Goal: Information Seeking & Learning: Learn about a topic

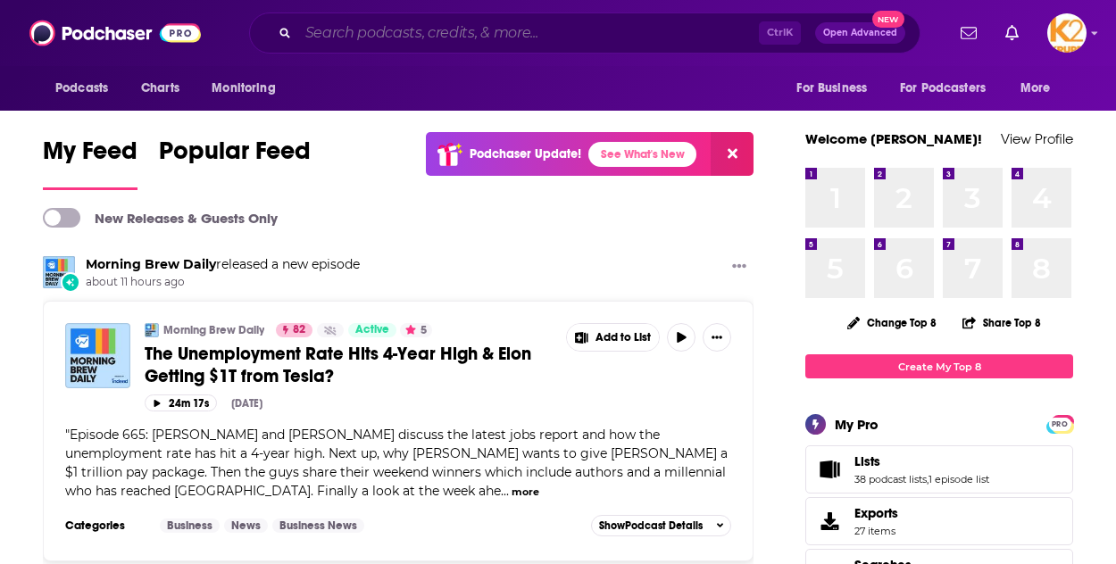
click at [360, 38] on input "Search podcasts, credits, & more..." at bounding box center [528, 33] width 461 height 29
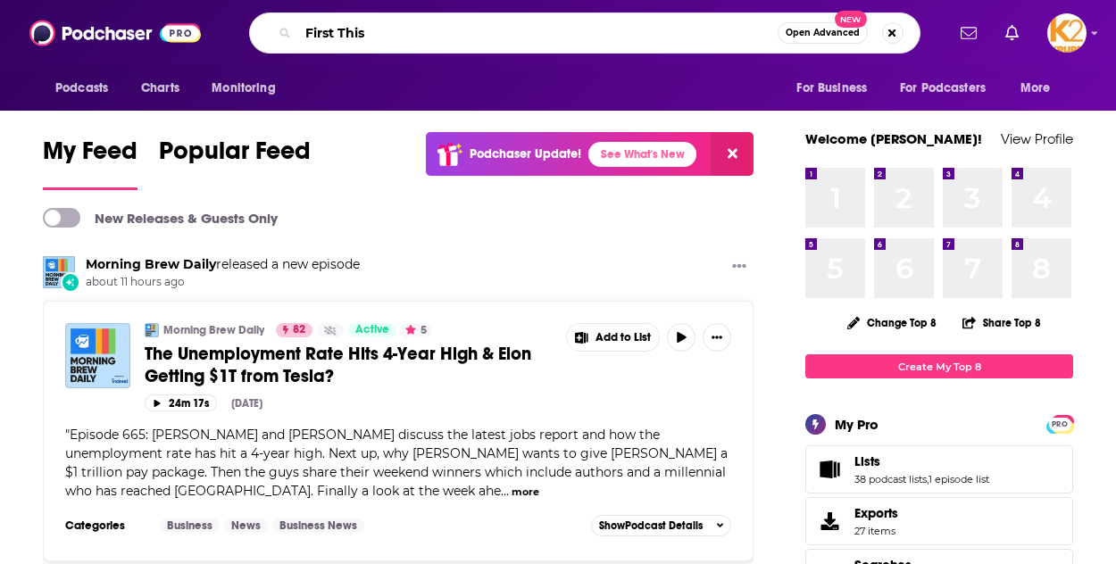
type input "First This"
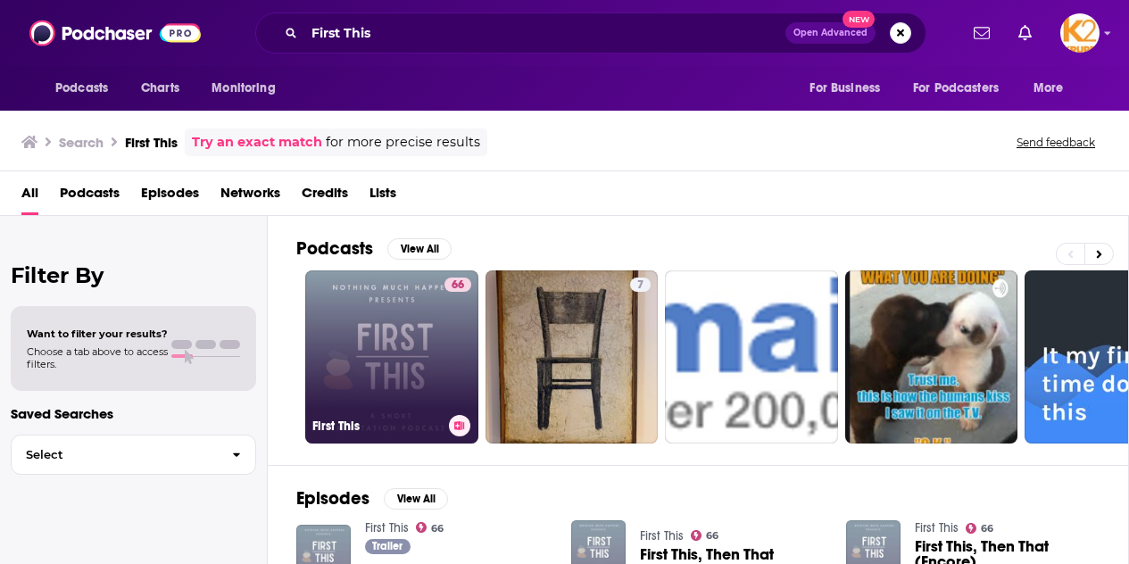
click at [355, 343] on link "66 First This" at bounding box center [391, 357] width 173 height 173
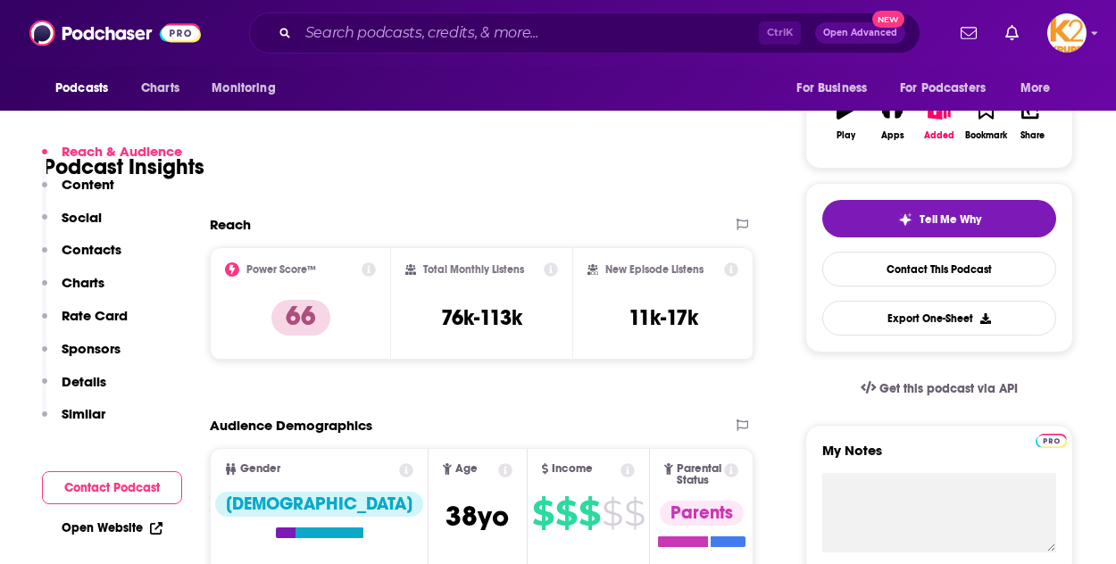
scroll to position [362, 0]
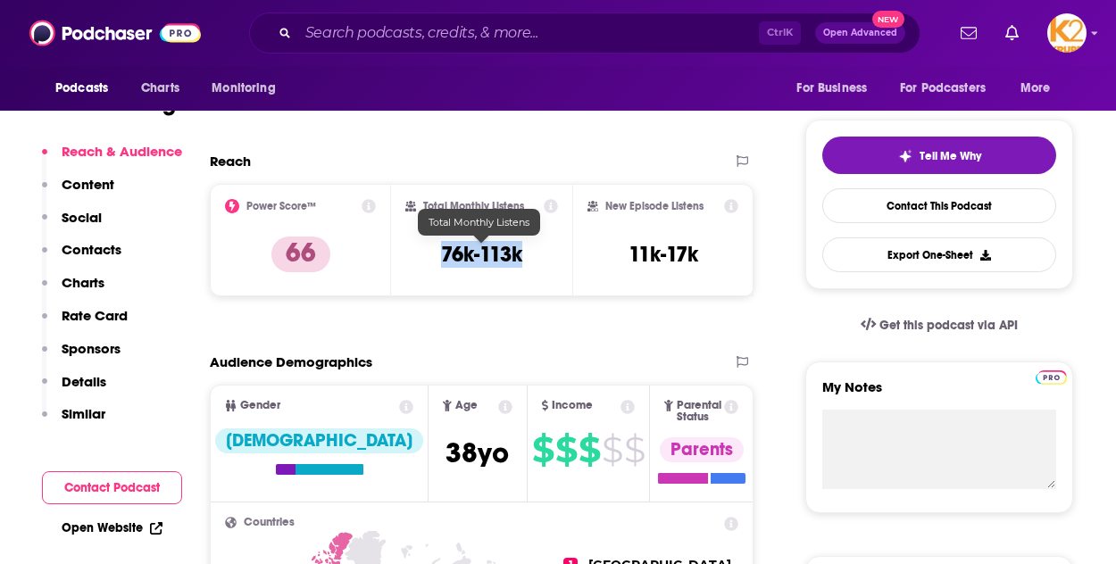
drag, startPoint x: 536, startPoint y: 250, endPoint x: 404, endPoint y: 249, distance: 131.2
click at [404, 249] on div "Total Monthly Listens 76k-113k" at bounding box center [481, 240] width 181 height 112
copy h3 "76k-113k"
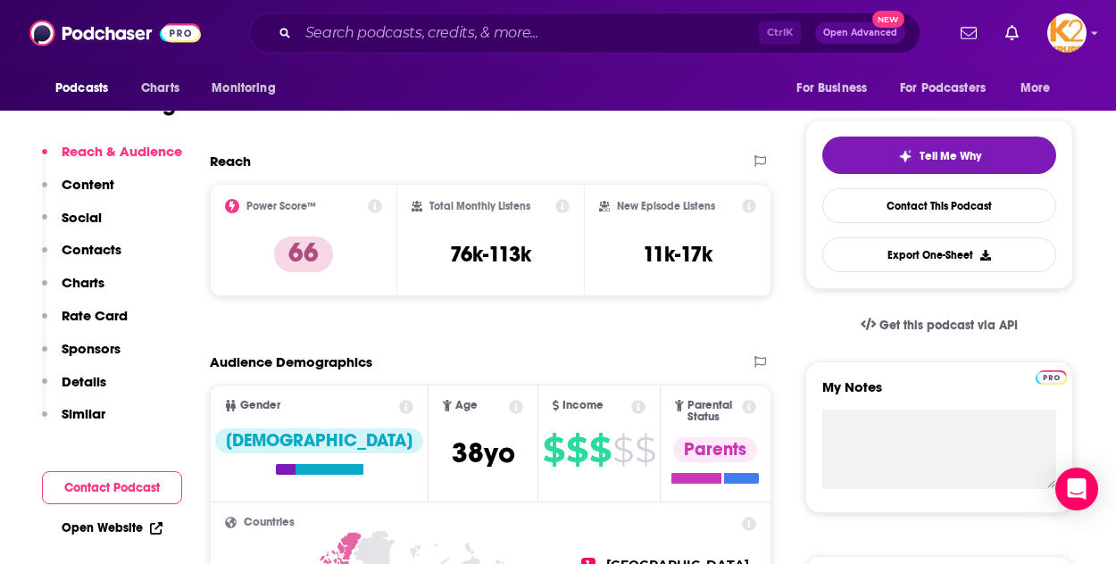
click at [395, 47] on div "Ctrl K Open Advanced New" at bounding box center [584, 32] width 671 height 41
click at [380, 44] on input "Search podcasts, credits, & more..." at bounding box center [528, 33] width 461 height 29
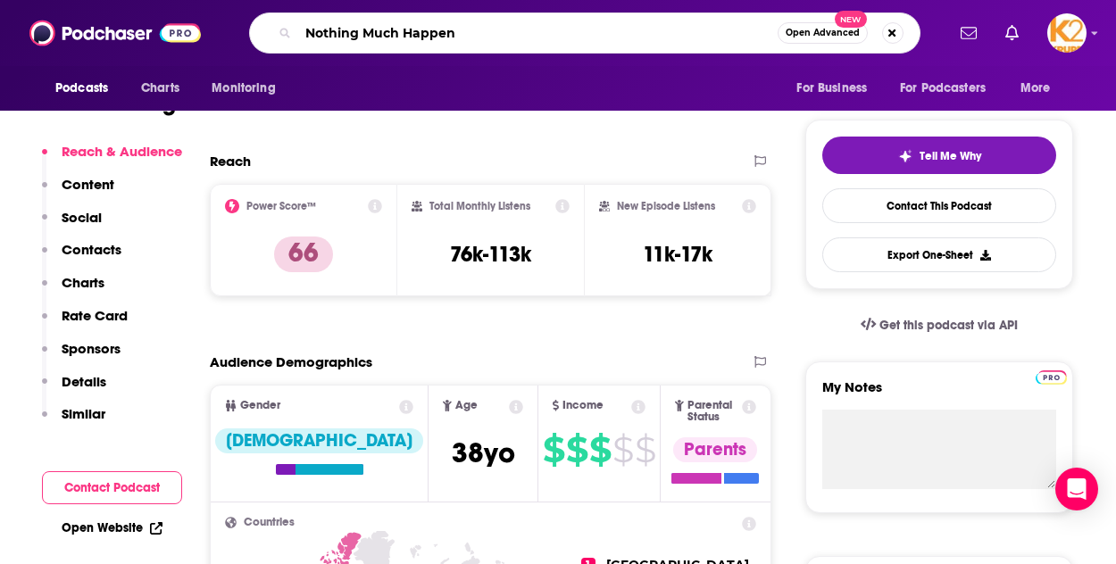
type input "Nothing Much Happens"
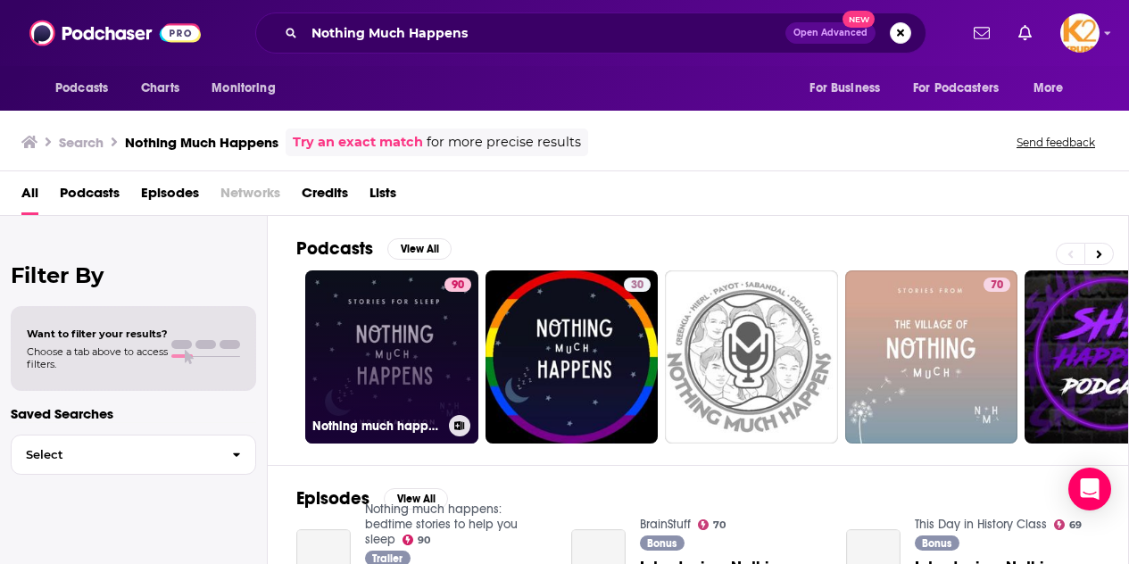
click at [427, 318] on link "90 Nothing much happens: bedtime stories to help you sleep" at bounding box center [391, 357] width 173 height 173
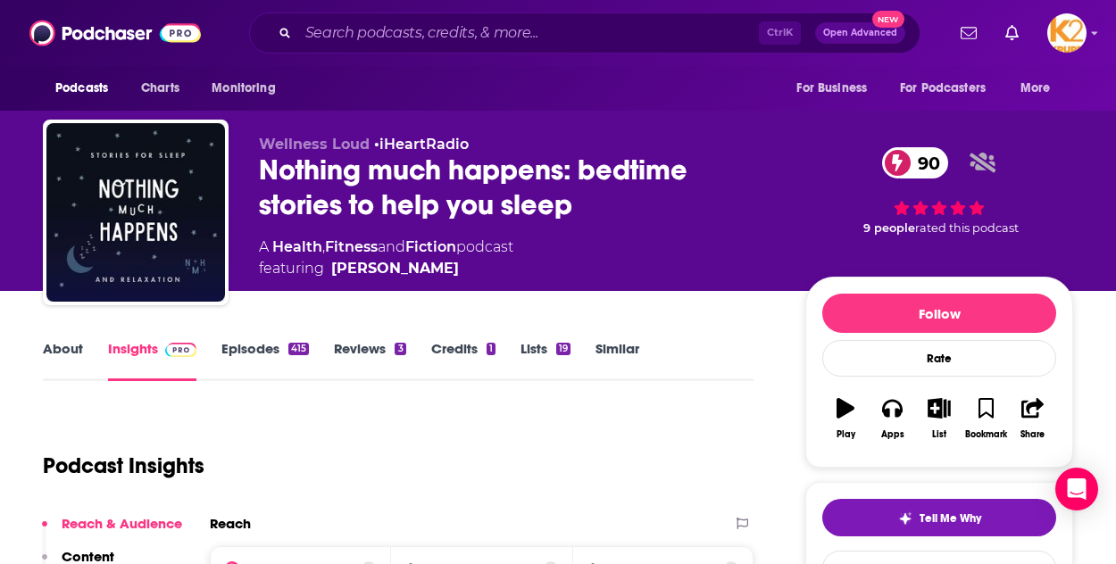
click at [253, 359] on link "Episodes 415" at bounding box center [264, 360] width 87 height 41
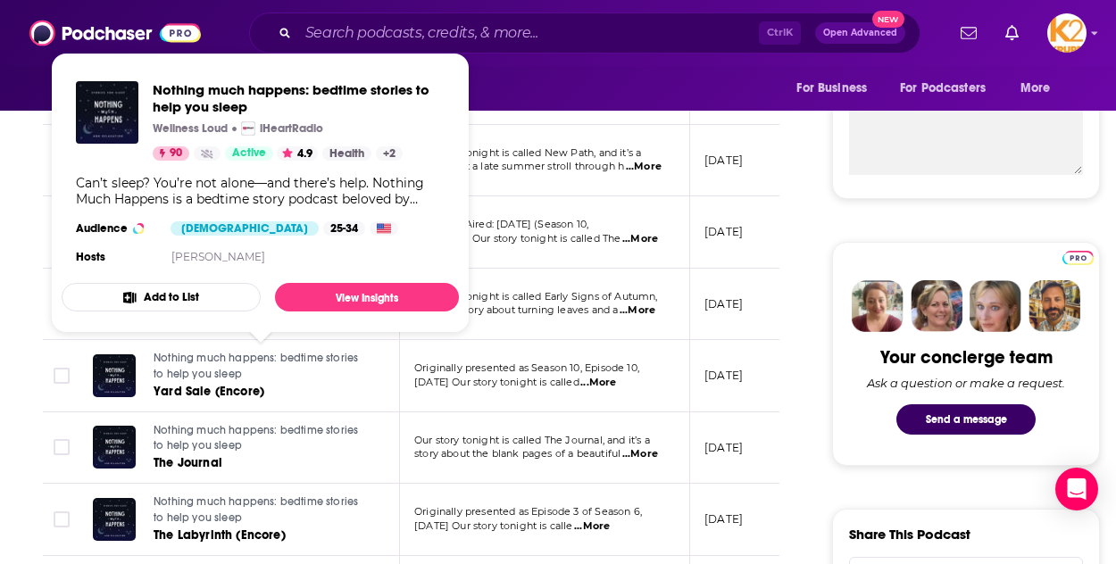
scroll to position [678, 0]
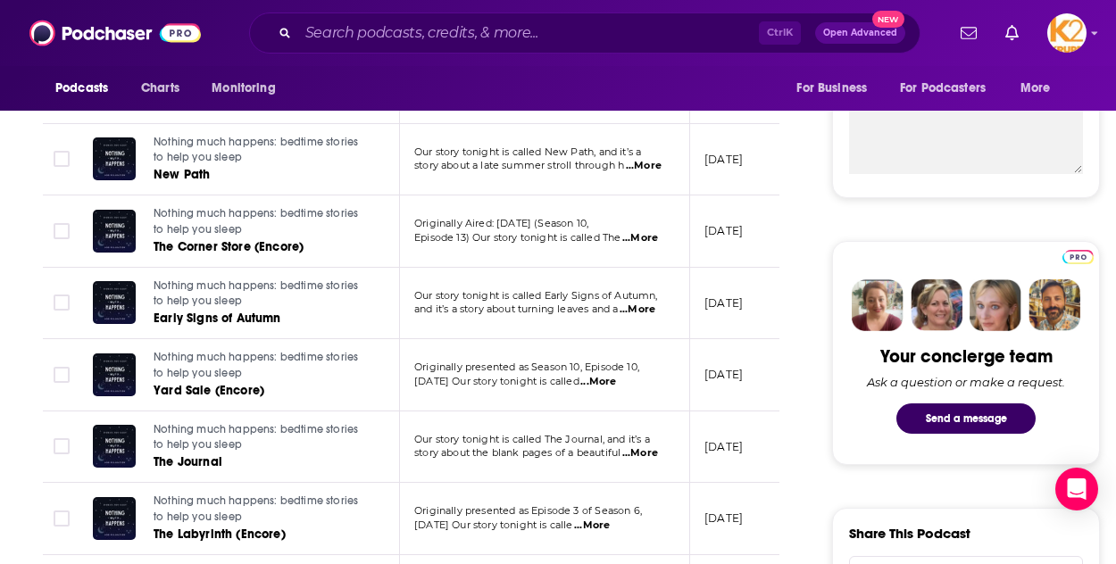
click at [424, 79] on div "Podcasts Charts Monitoring For Business For Podcasters More" at bounding box center [558, 88] width 1116 height 45
click at [397, 41] on input "Search podcasts, credits, & more..." at bounding box center [528, 33] width 461 height 29
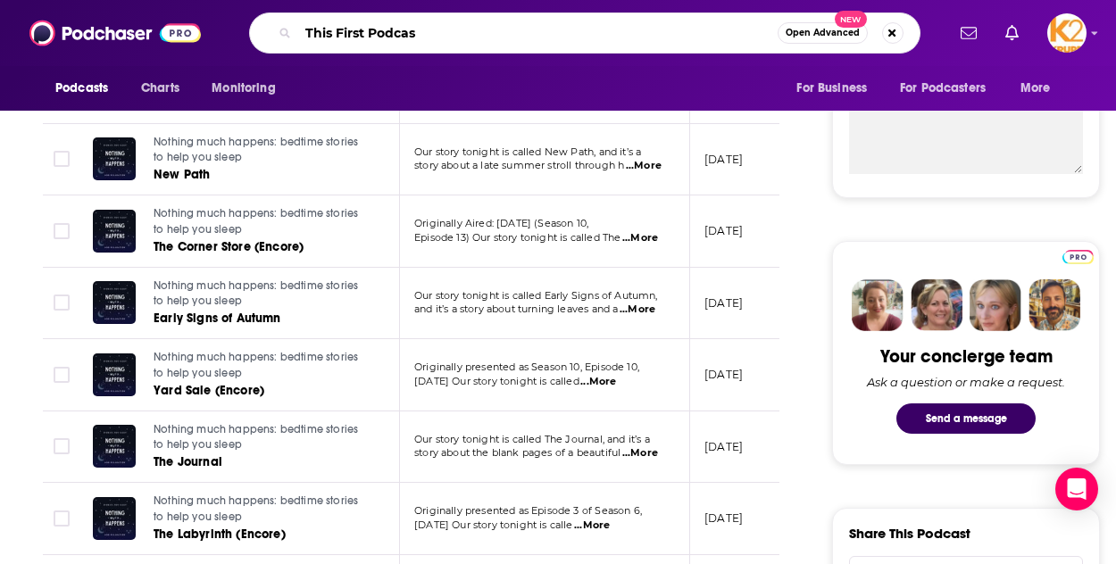
type input "This First Podcast"
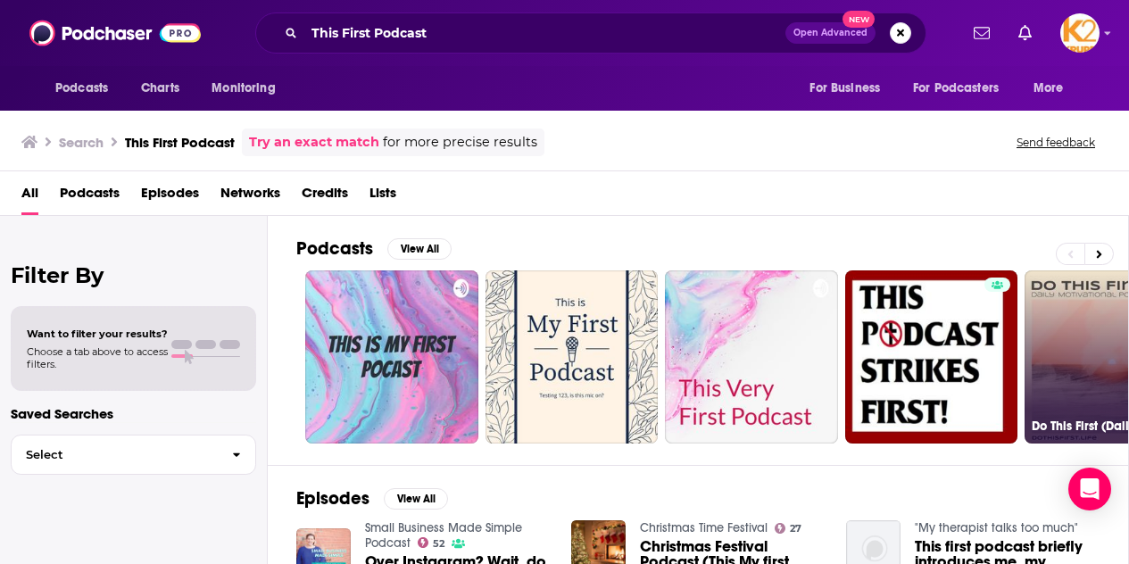
click at [1115, 322] on link "Do This First (Daily Motivational Podcast)" at bounding box center [1111, 357] width 173 height 173
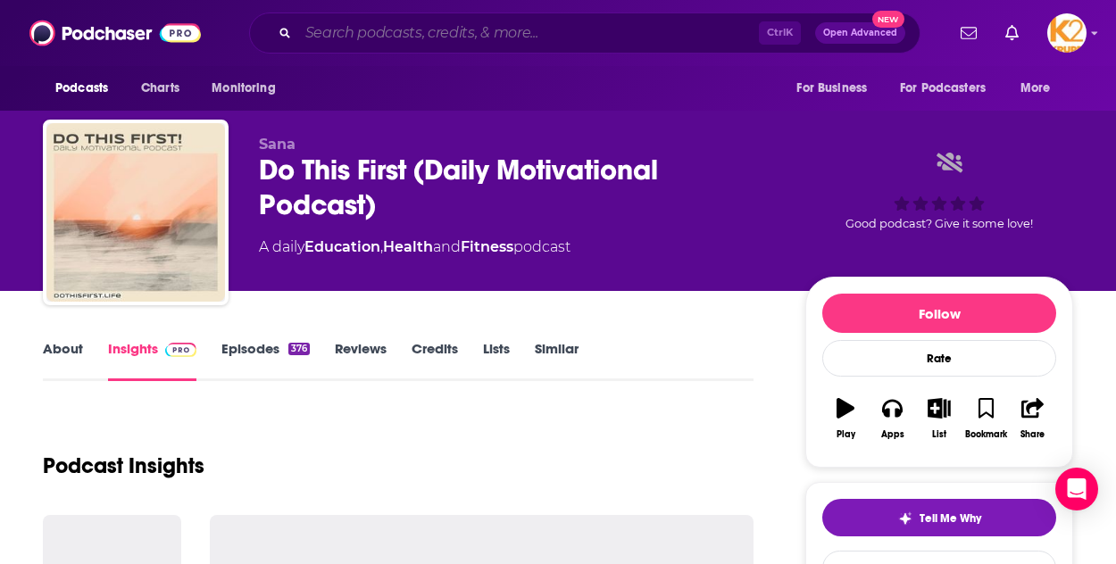
click at [541, 34] on input "Search podcasts, credits, & more..." at bounding box center [528, 33] width 461 height 29
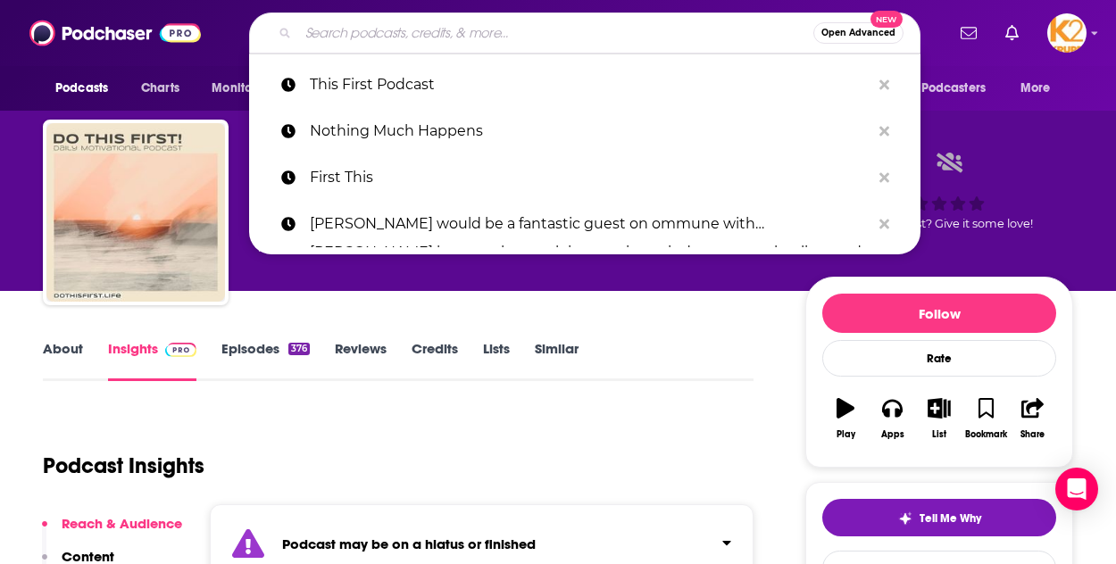
paste input "First This podcasts."
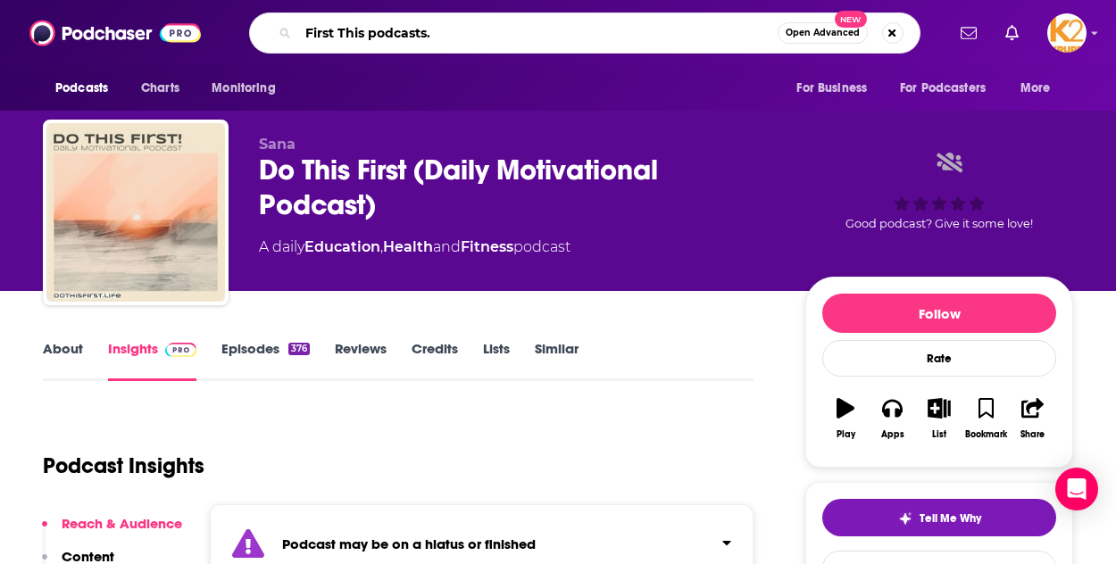
click at [438, 37] on input "First This podcasts." at bounding box center [537, 33] width 479 height 29
type input "First This podcast"
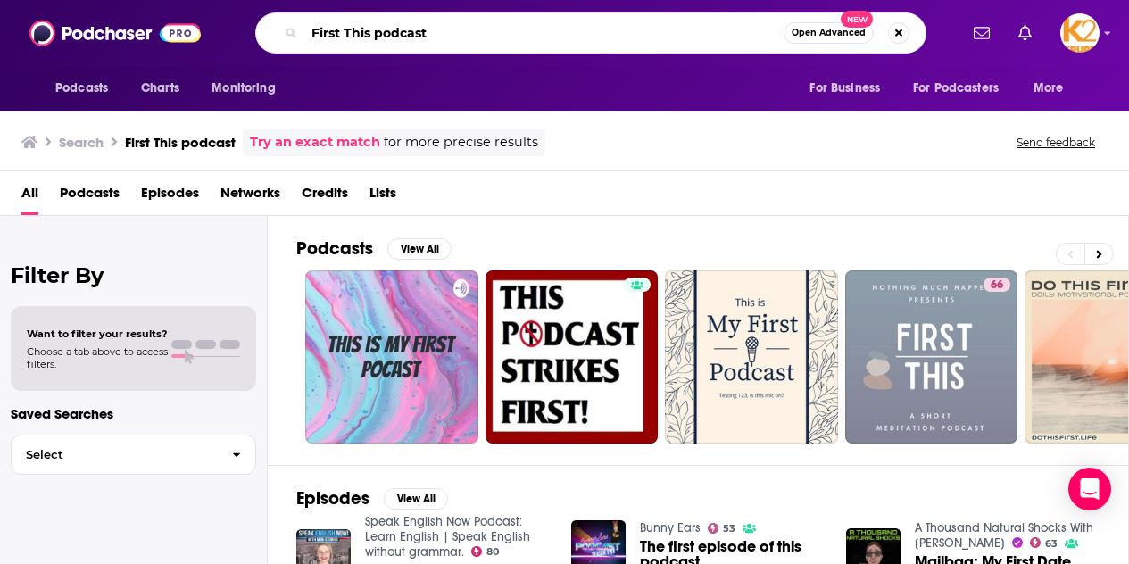
drag, startPoint x: 437, startPoint y: 29, endPoint x: 378, endPoint y: 25, distance: 59.0
click at [378, 25] on input "First This podcast" at bounding box center [543, 33] width 479 height 29
type input "First This"
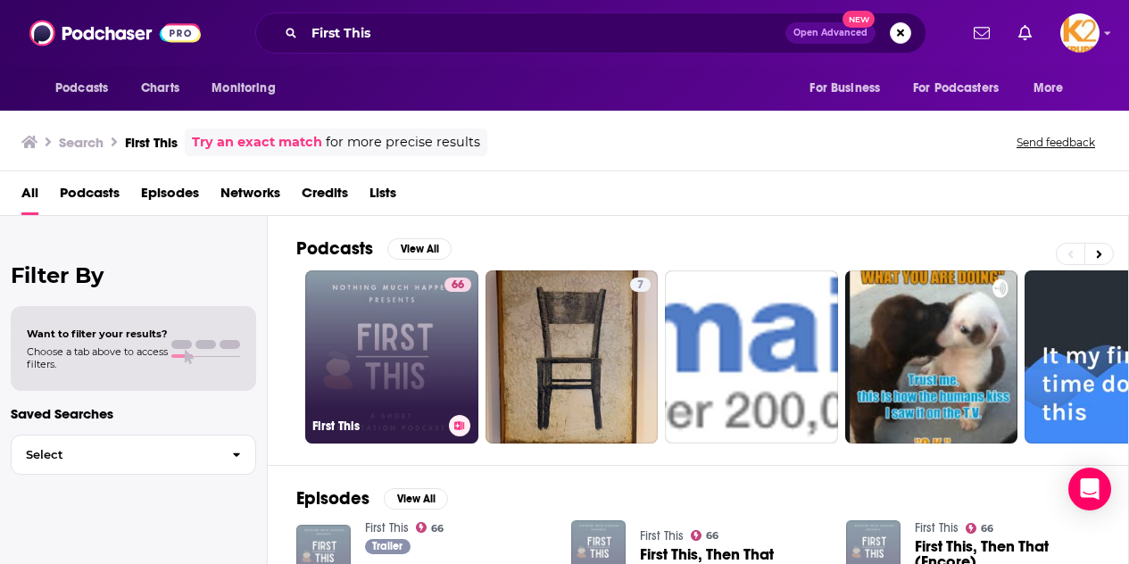
click at [409, 391] on link "66 First This" at bounding box center [391, 357] width 173 height 173
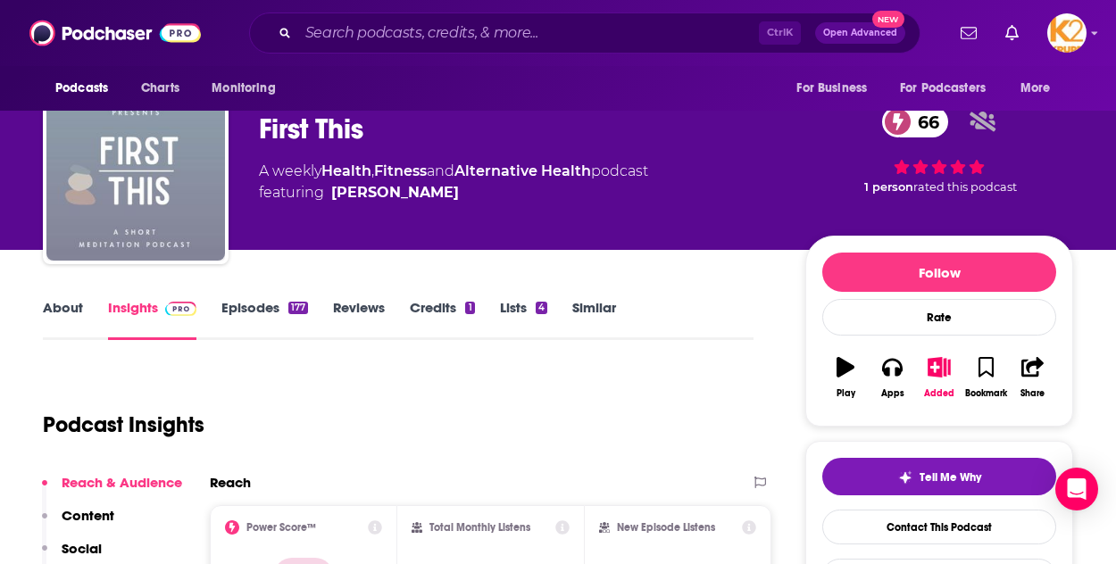
scroll to position [39, 0]
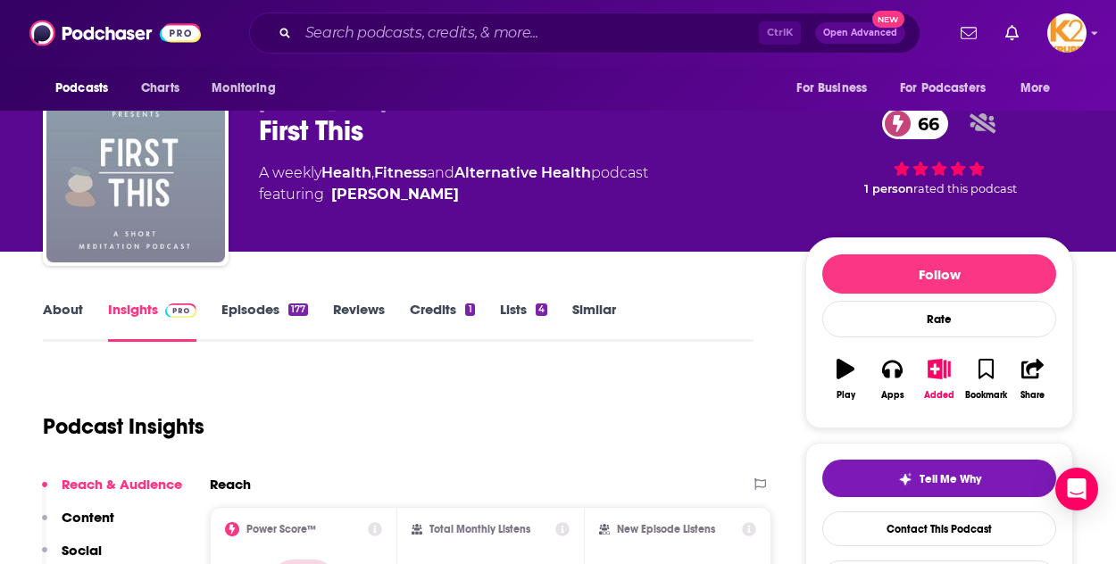
click at [238, 313] on link "Episodes 177" at bounding box center [264, 321] width 87 height 41
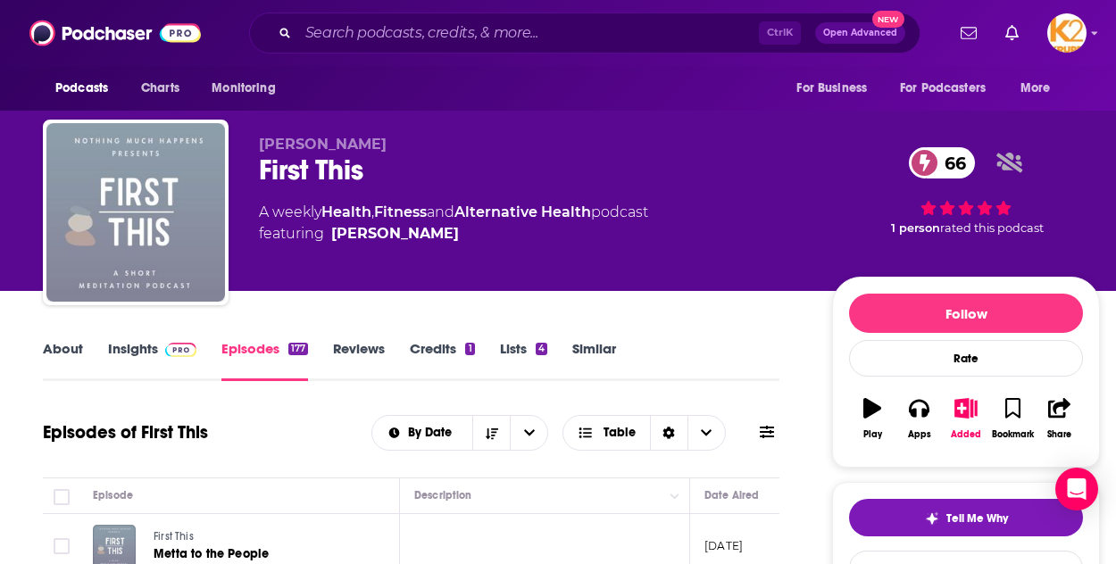
click at [645, 169] on div "First This 66" at bounding box center [531, 170] width 545 height 35
click at [102, 344] on div "About" at bounding box center [75, 360] width 65 height 41
click at [119, 348] on link "Insights" at bounding box center [152, 360] width 88 height 41
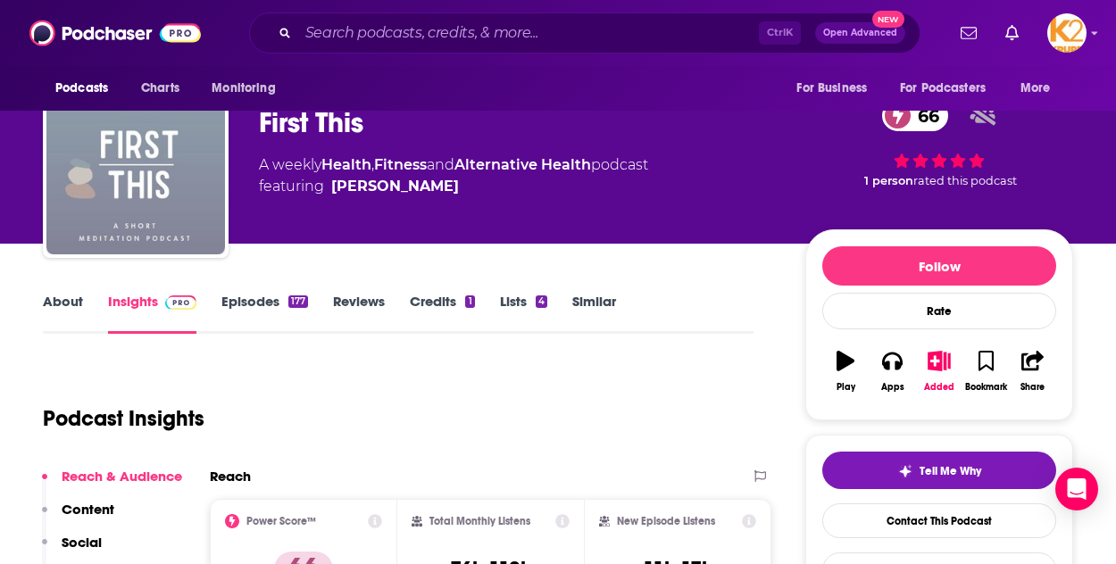
scroll to position [46, 0]
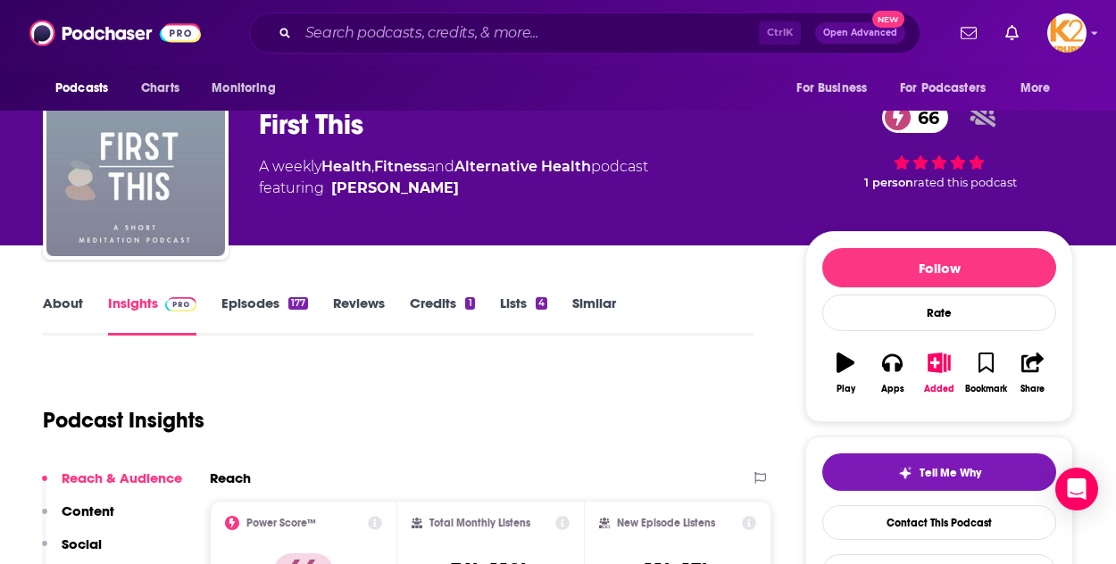
click at [265, 295] on link "Episodes 177" at bounding box center [264, 315] width 87 height 41
